Goal: Navigation & Orientation: Find specific page/section

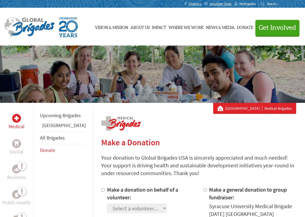
click at [245, 2] on span "MyBrigades" at bounding box center [248, 4] width 16 height 4
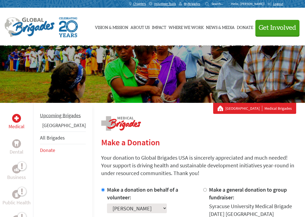
click at [47, 118] on link "Upcoming Brigades" at bounding box center [60, 115] width 41 height 6
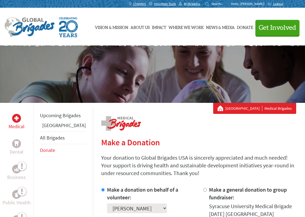
click at [260, 4] on p "Hello, [PERSON_NAME]!" at bounding box center [249, 4] width 36 height 4
click at [200, 4] on span "MyBrigades" at bounding box center [192, 4] width 16 height 4
